Goal: Find specific page/section: Find specific page/section

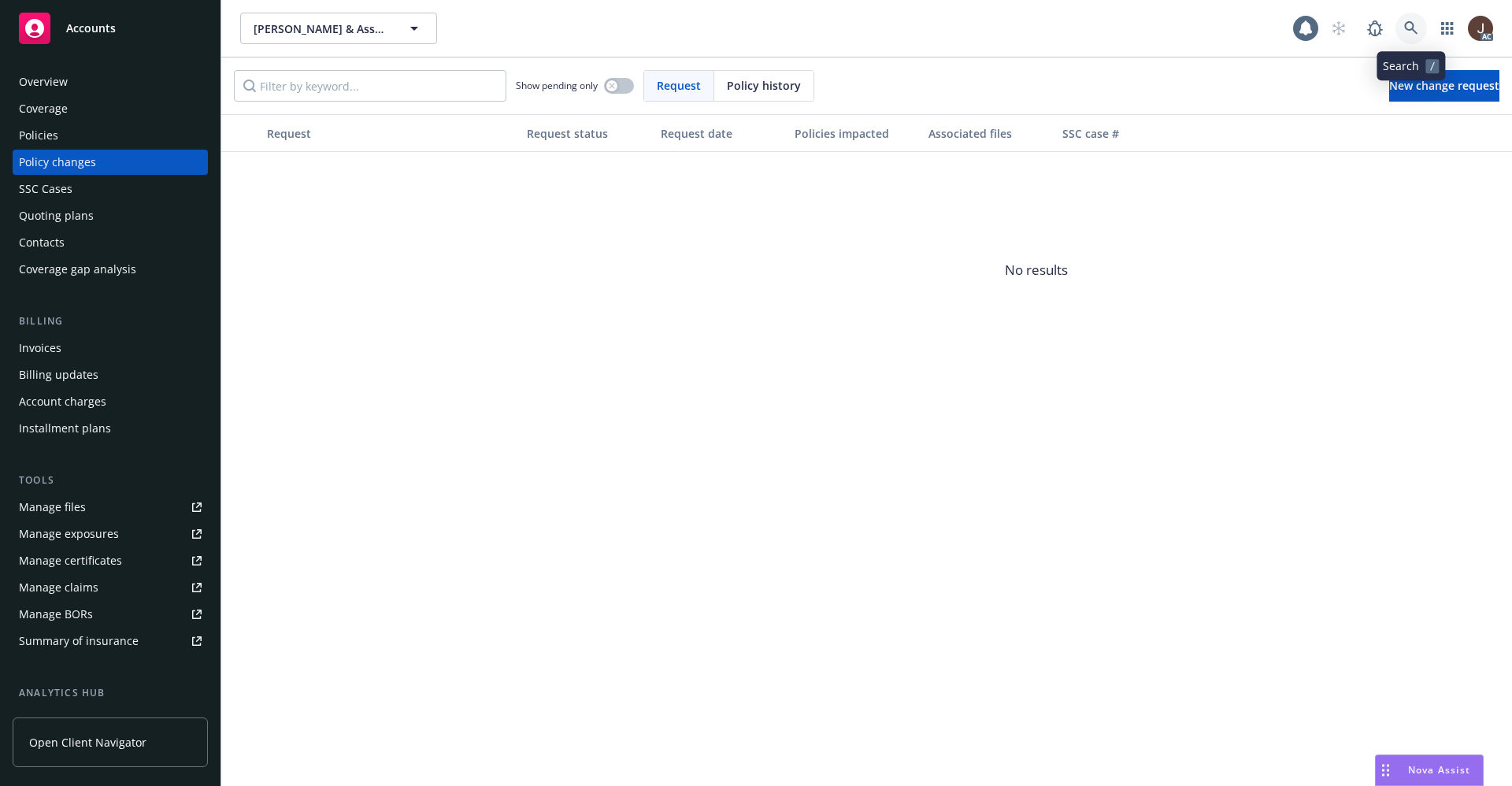
click at [1414, 25] on icon at bounding box center [1411, 28] width 14 height 14
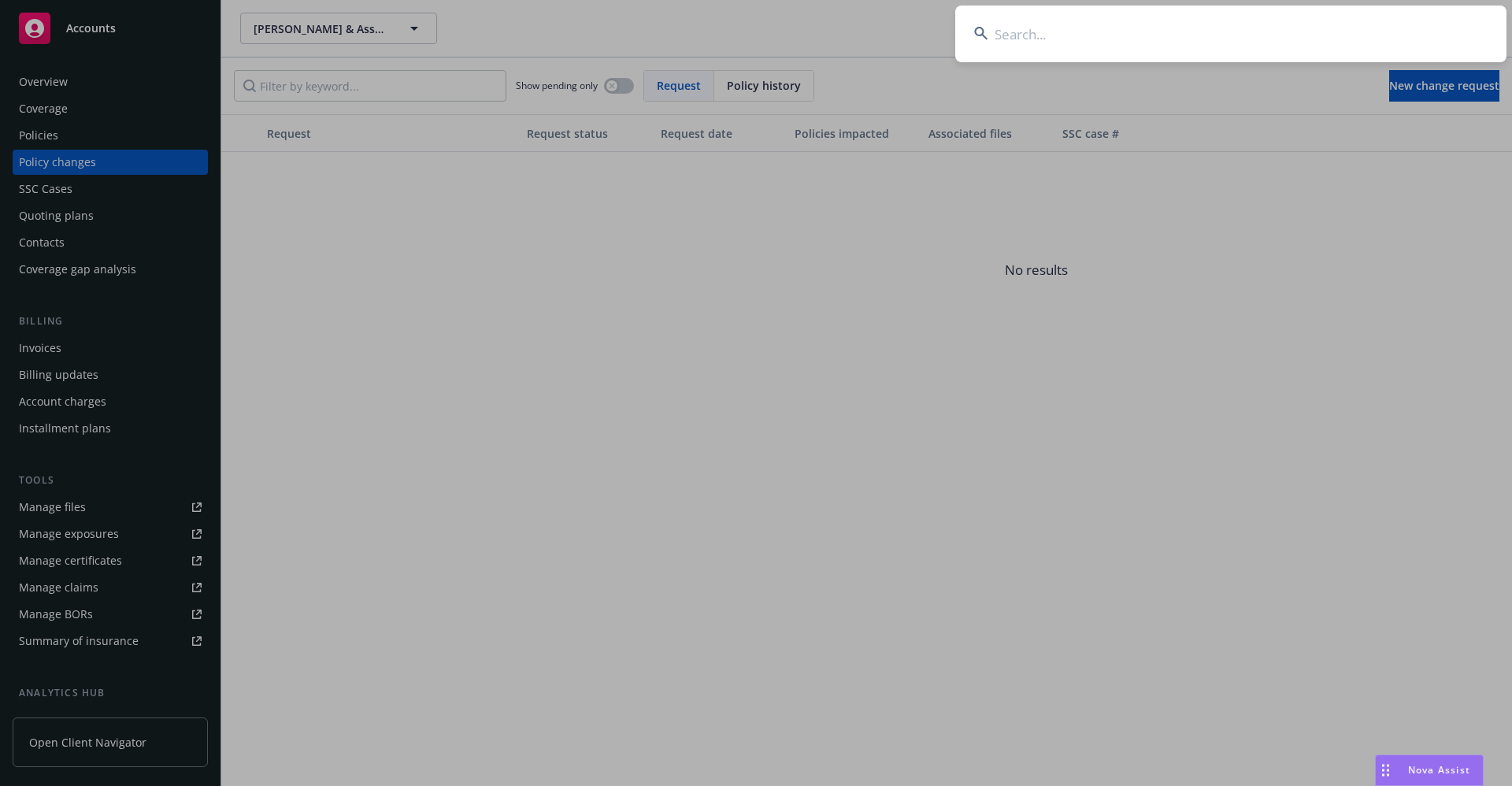
type input "406-04-89-33-0003"
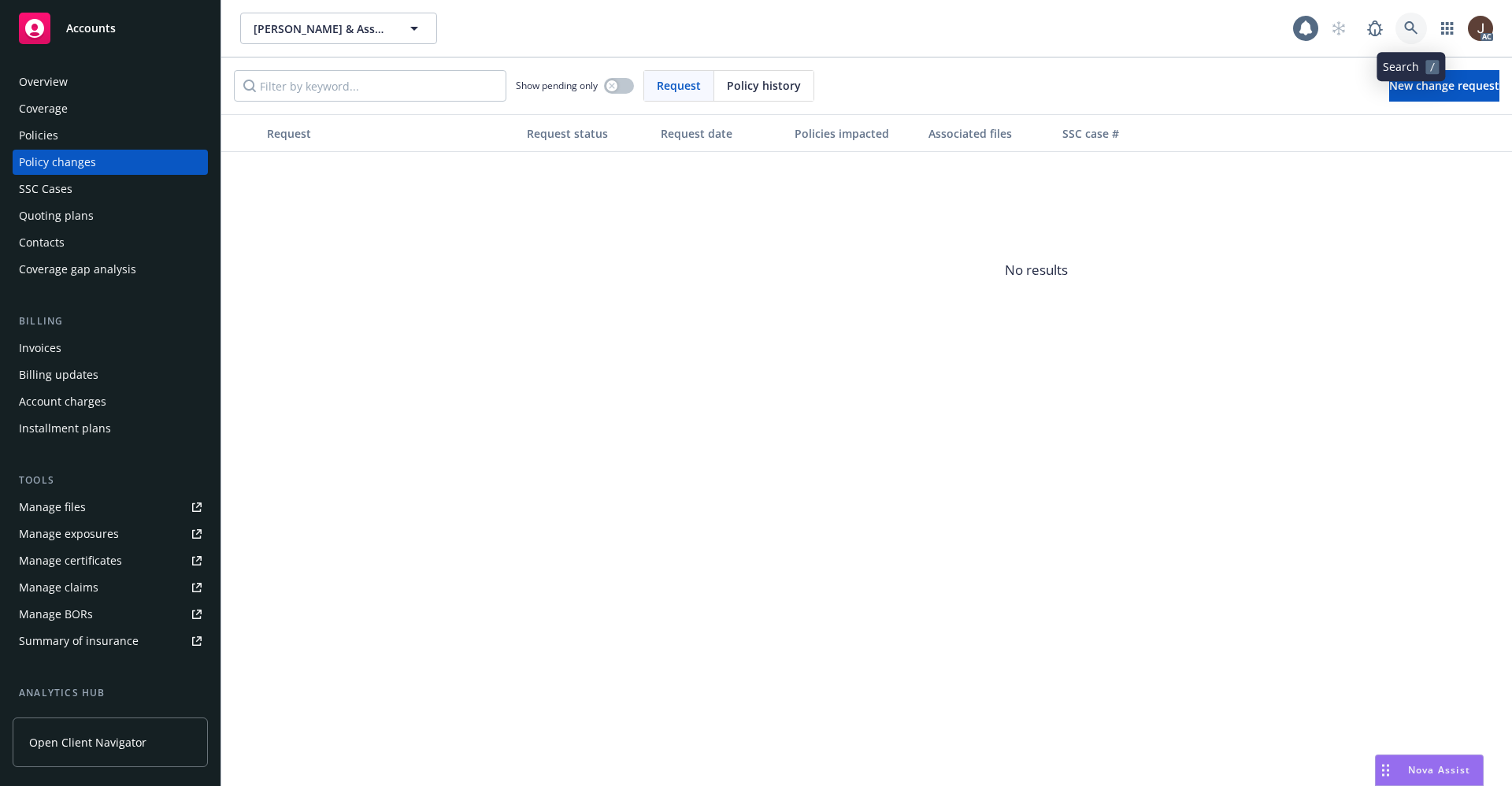
click at [1413, 22] on icon at bounding box center [1411, 28] width 14 height 14
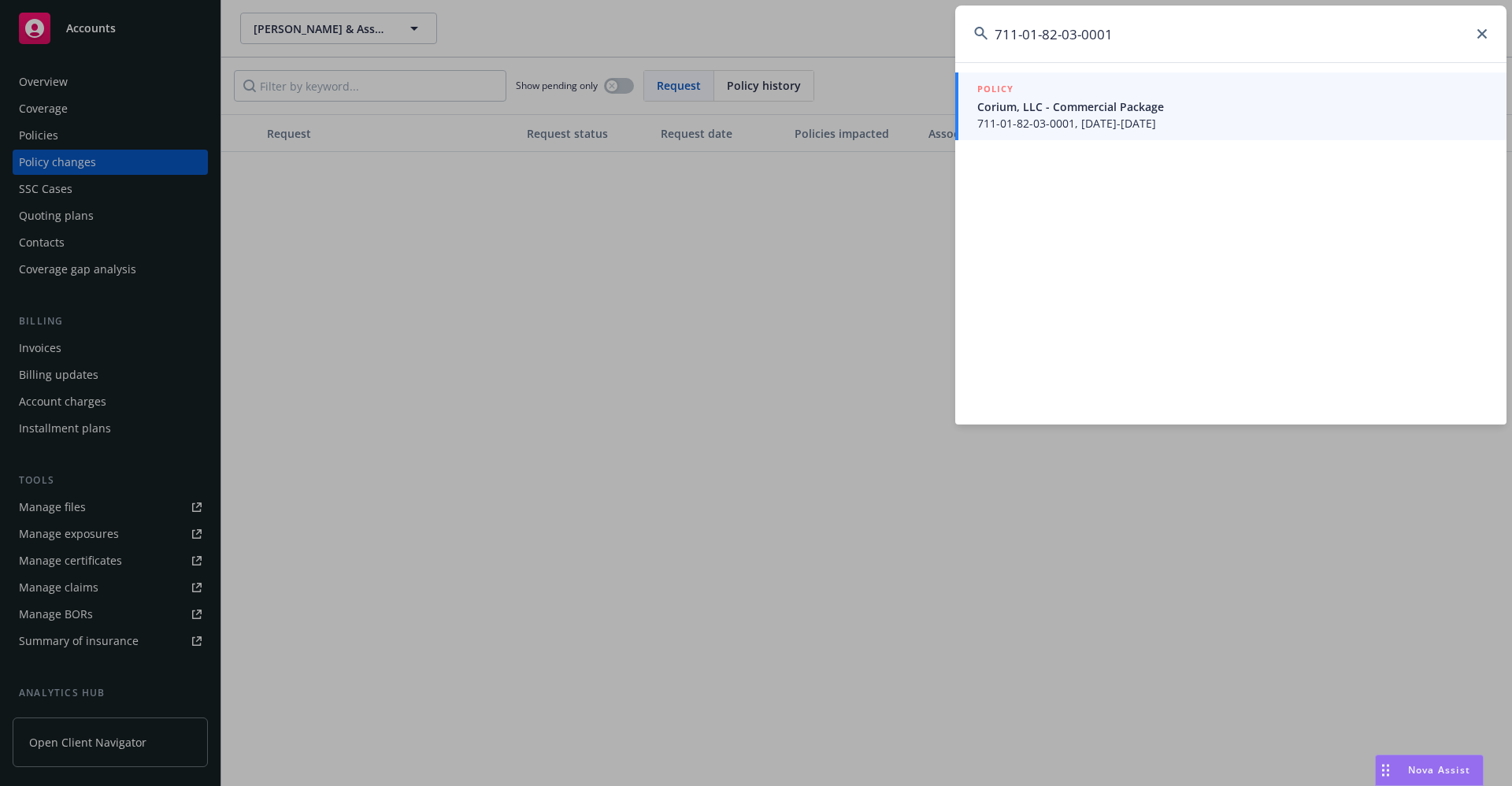
drag, startPoint x: 1117, startPoint y: 34, endPoint x: 969, endPoint y: 32, distance: 148.0
click at [969, 32] on input "711-01-82-03-0001" at bounding box center [1231, 34] width 552 height 57
type input "711-01-82-03-0001"
